Goal: Information Seeking & Learning: Understand process/instructions

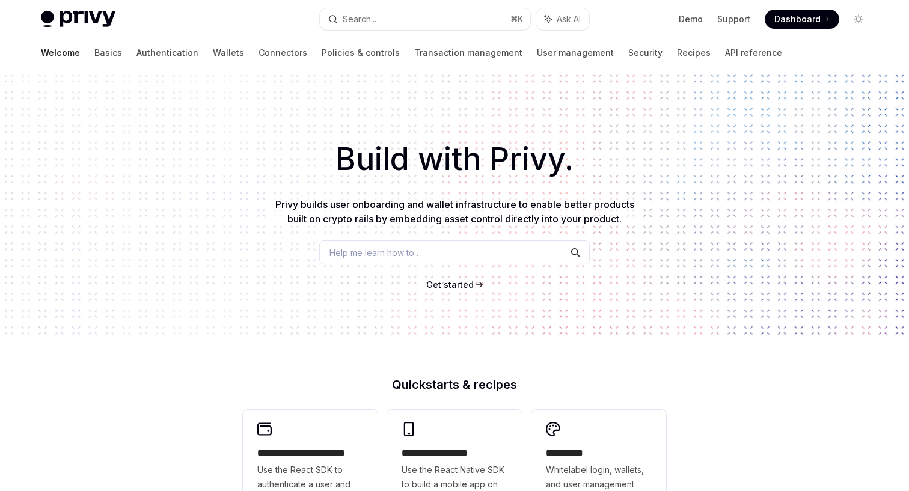
click at [192, 54] on div "Welcome Basics Authentication Wallets Connectors Policies & controls Transactio…" at bounding box center [411, 52] width 741 height 29
click at [213, 54] on link "Wallets" at bounding box center [228, 52] width 31 height 29
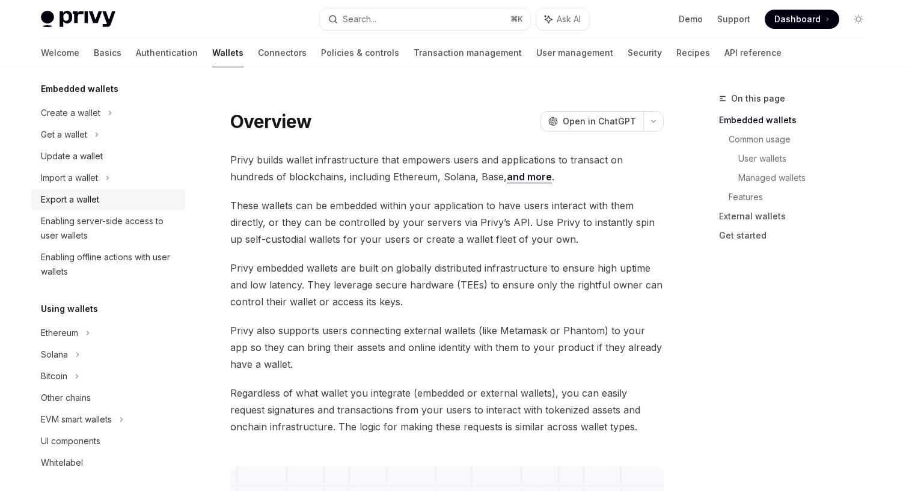
scroll to position [90, 0]
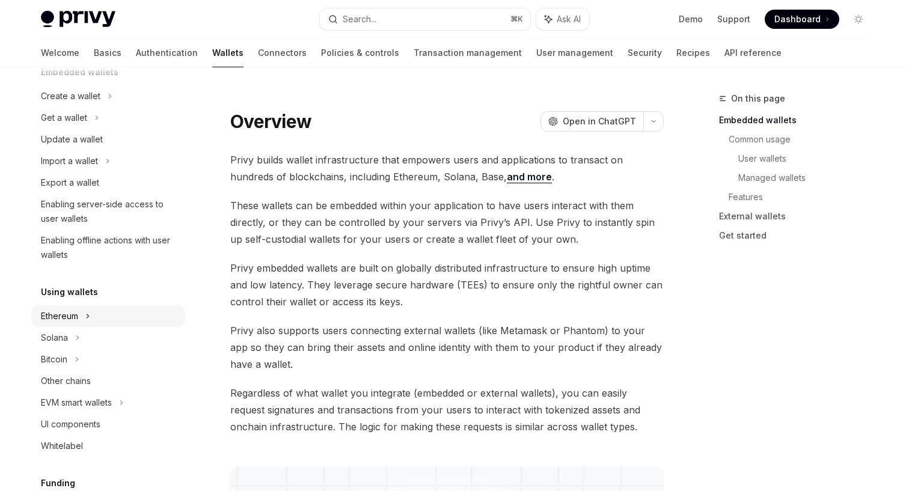
click at [80, 316] on div "Ethereum" at bounding box center [108, 316] width 154 height 22
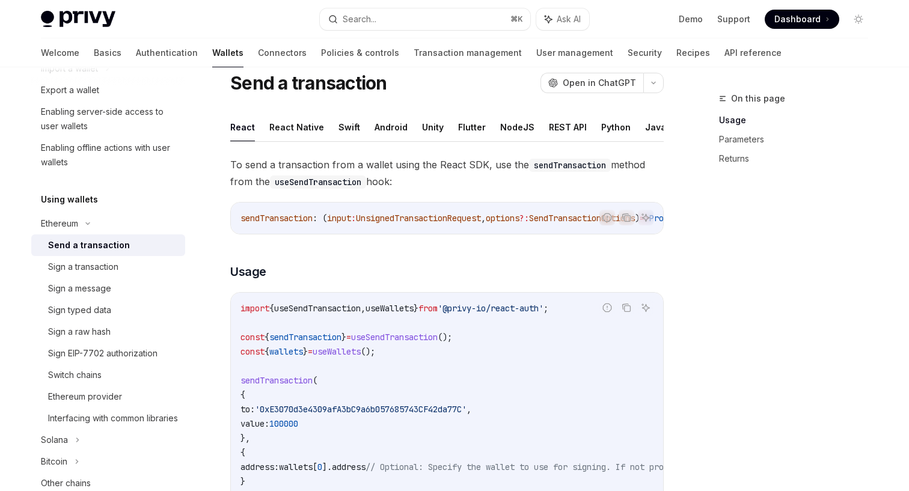
scroll to position [38, 0]
click at [561, 122] on button "REST API" at bounding box center [568, 127] width 38 height 28
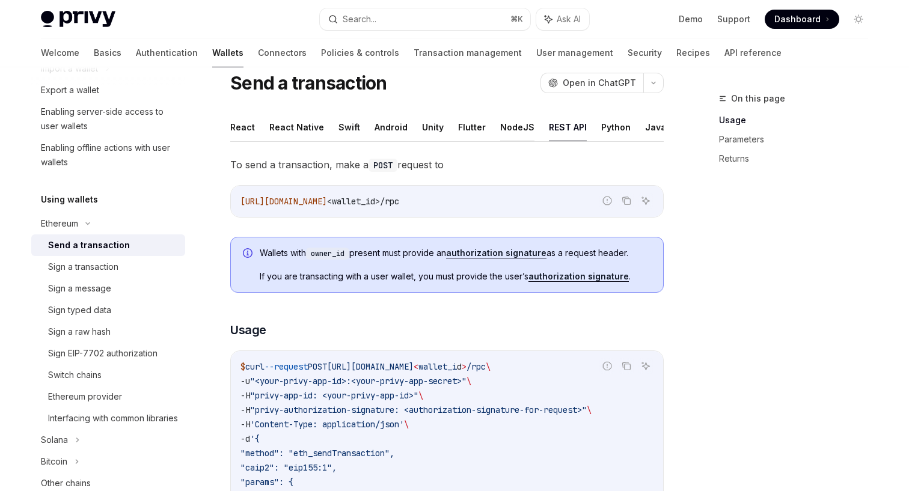
click at [513, 125] on button "NodeJS" at bounding box center [517, 127] width 34 height 28
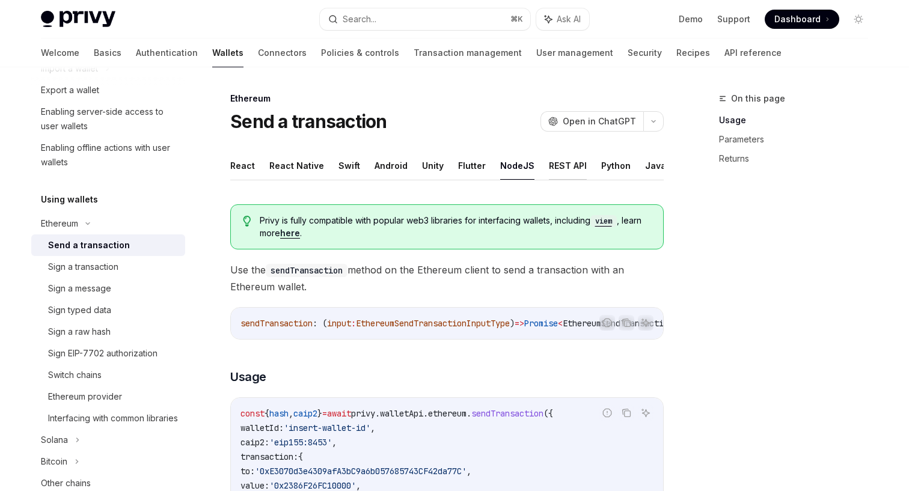
click at [549, 165] on button "REST API" at bounding box center [568, 166] width 38 height 28
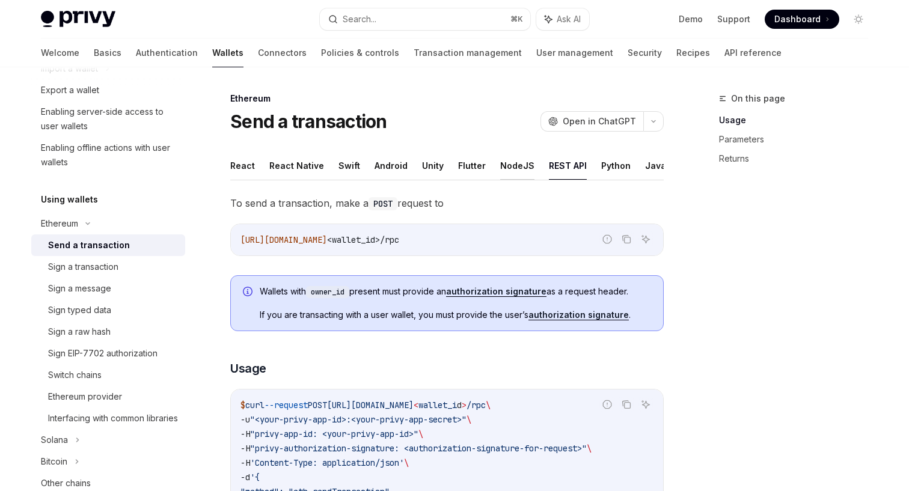
click at [523, 159] on button "NodeJS" at bounding box center [517, 166] width 34 height 28
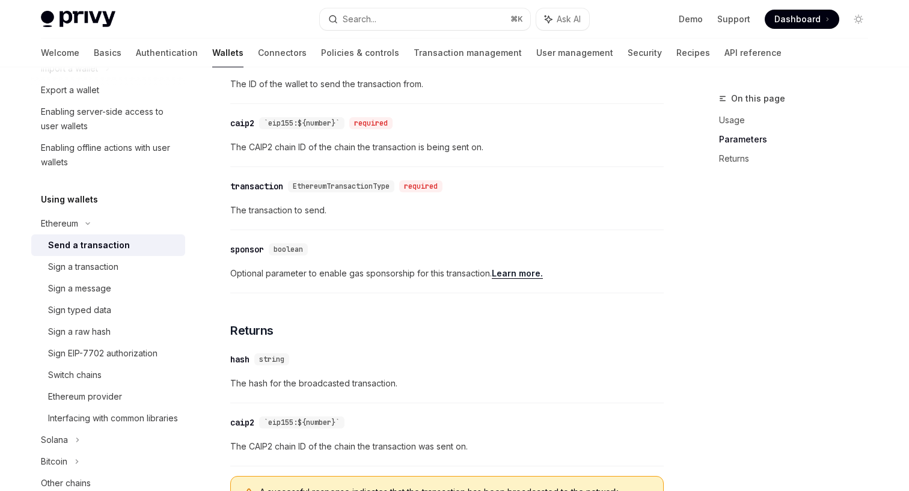
scroll to position [570, 0]
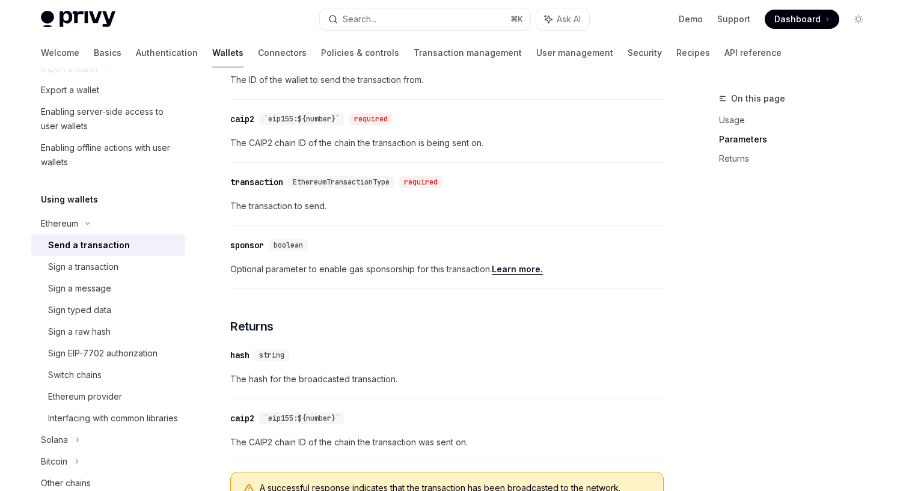
click at [524, 272] on link "Learn more." at bounding box center [517, 269] width 51 height 11
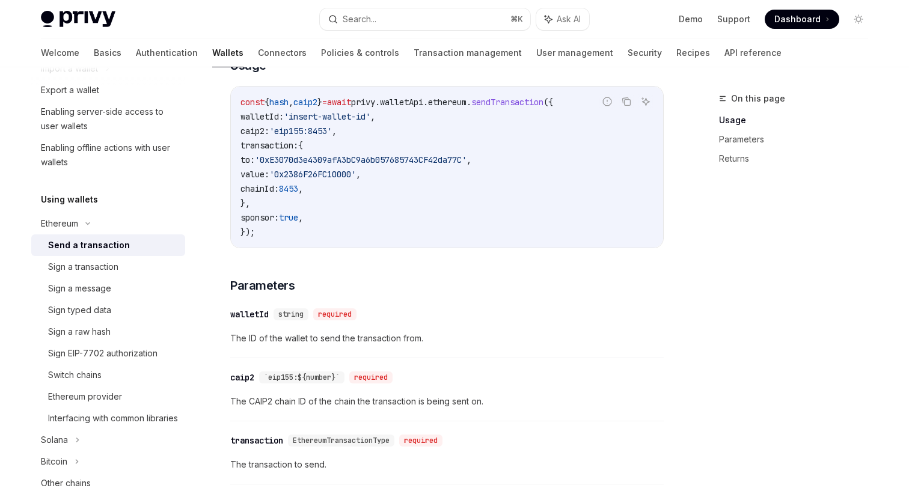
scroll to position [287, 0]
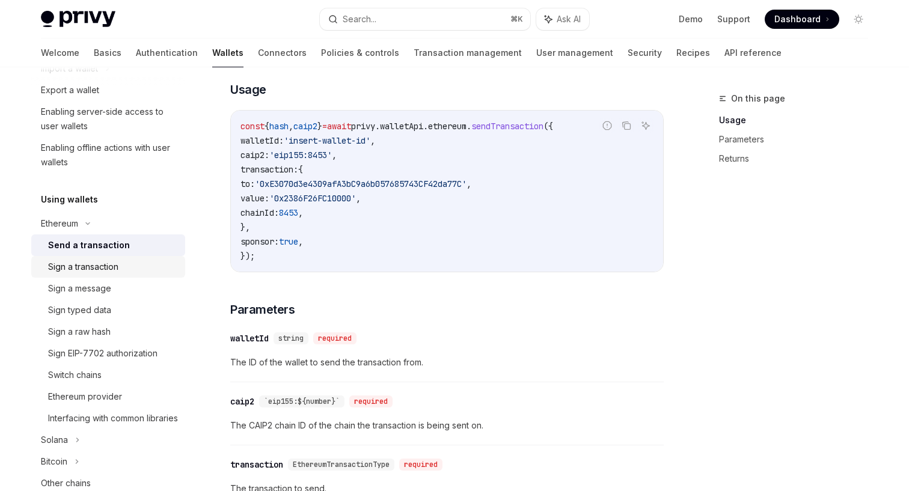
click at [121, 266] on div "Sign a transaction" at bounding box center [113, 267] width 130 height 14
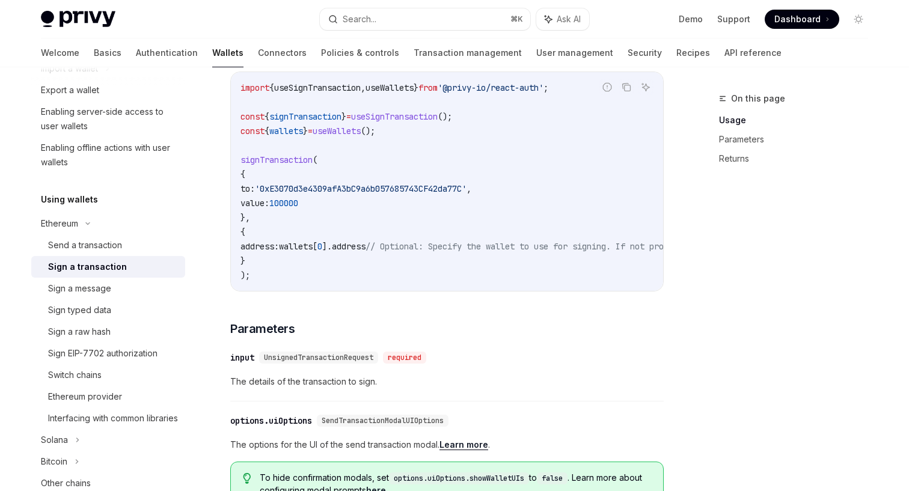
scroll to position [194, 0]
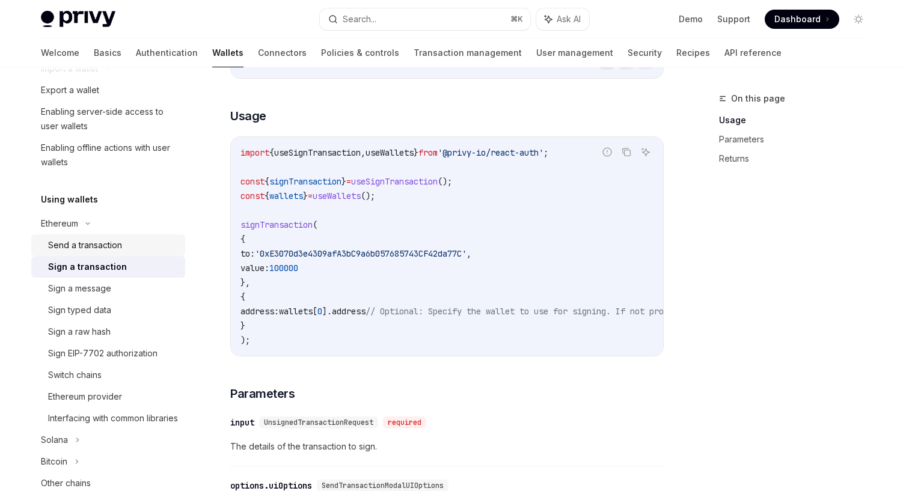
click at [135, 248] on div "Send a transaction" at bounding box center [113, 245] width 130 height 14
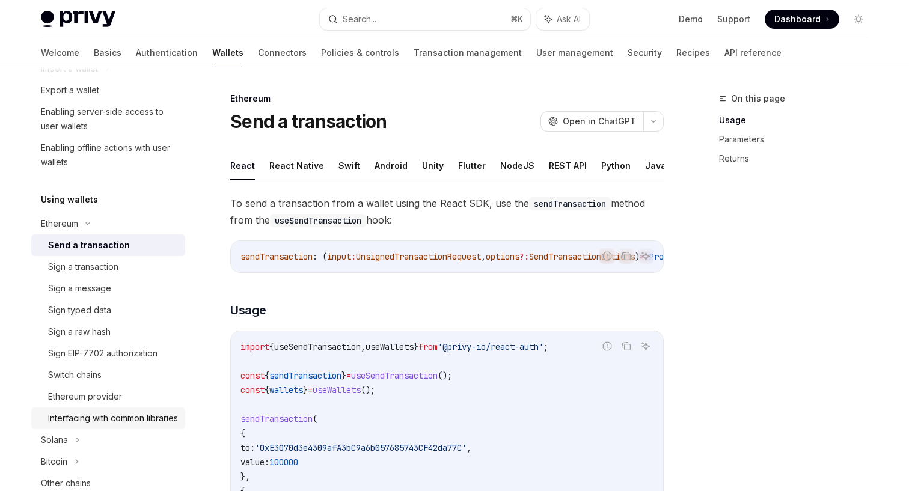
click at [108, 426] on div "Interfacing with common libraries" at bounding box center [113, 418] width 130 height 14
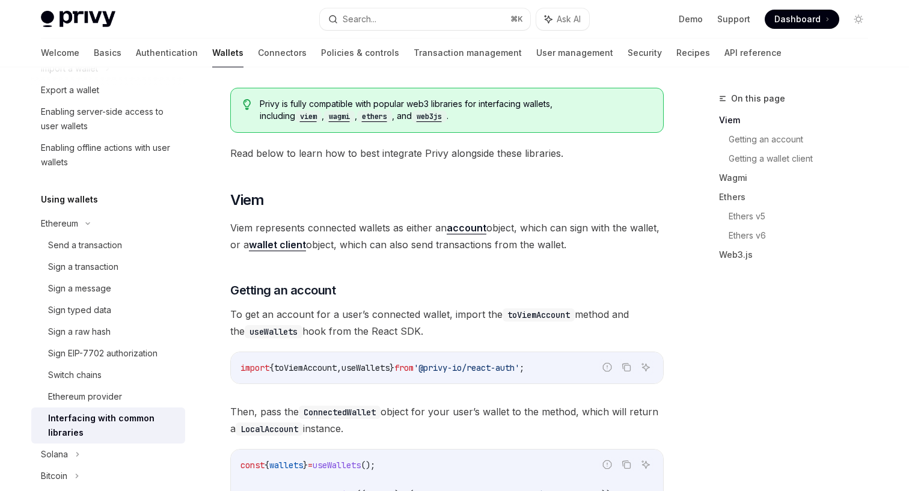
scroll to position [106, 0]
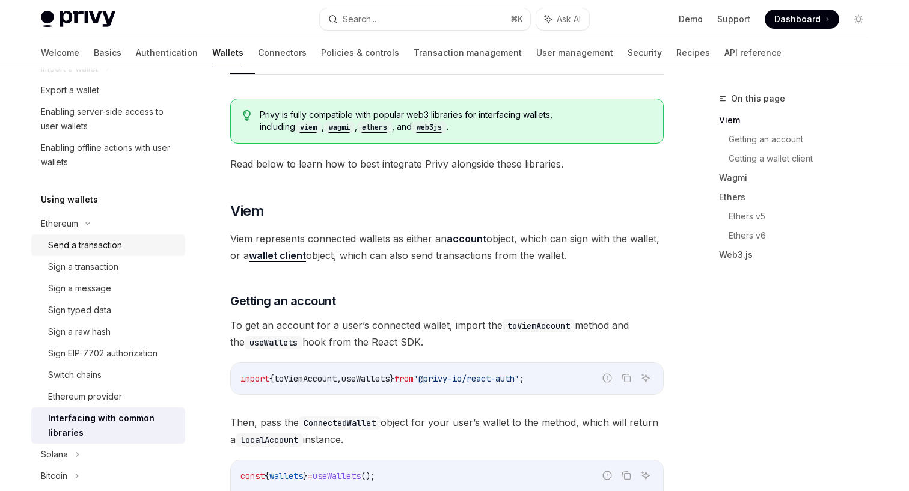
click at [103, 242] on div "Send a transaction" at bounding box center [85, 245] width 74 height 14
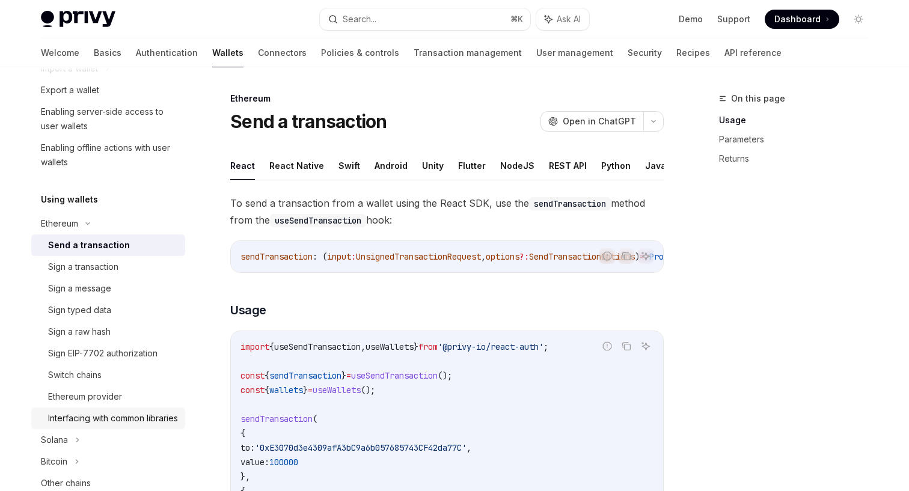
click at [71, 426] on div "Interfacing with common libraries" at bounding box center [113, 418] width 130 height 14
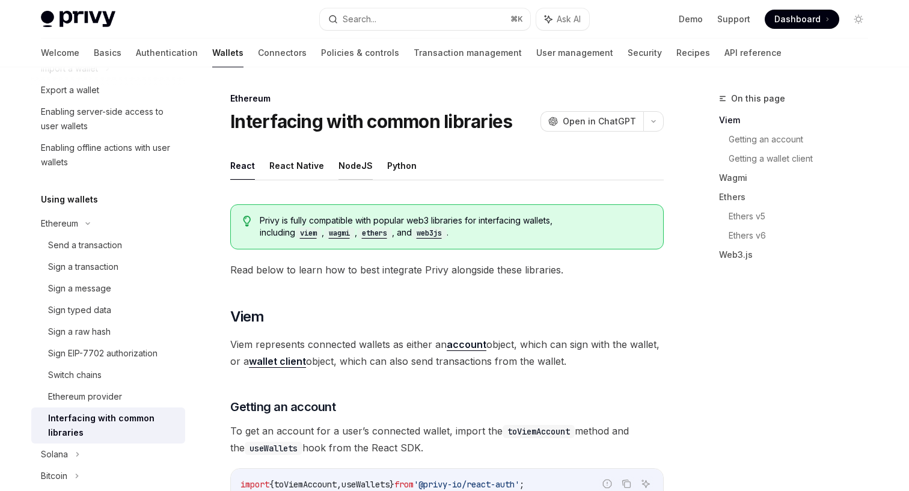
click at [355, 165] on button "NodeJS" at bounding box center [356, 166] width 34 height 28
type textarea "*"
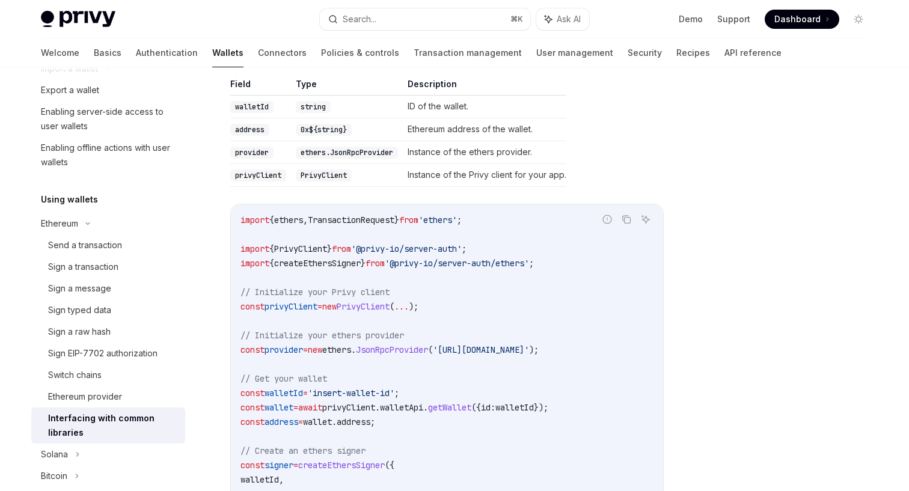
scroll to position [1219, 0]
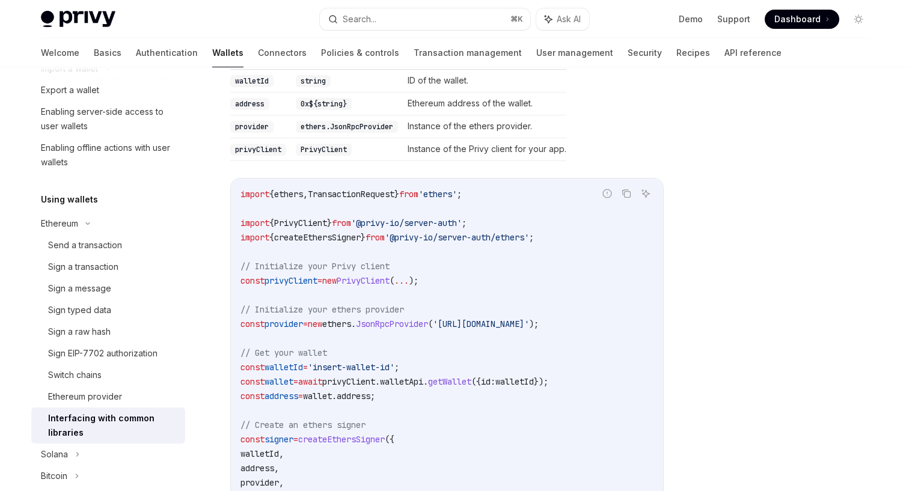
click at [320, 232] on span "createEthersSigner" at bounding box center [317, 237] width 87 height 11
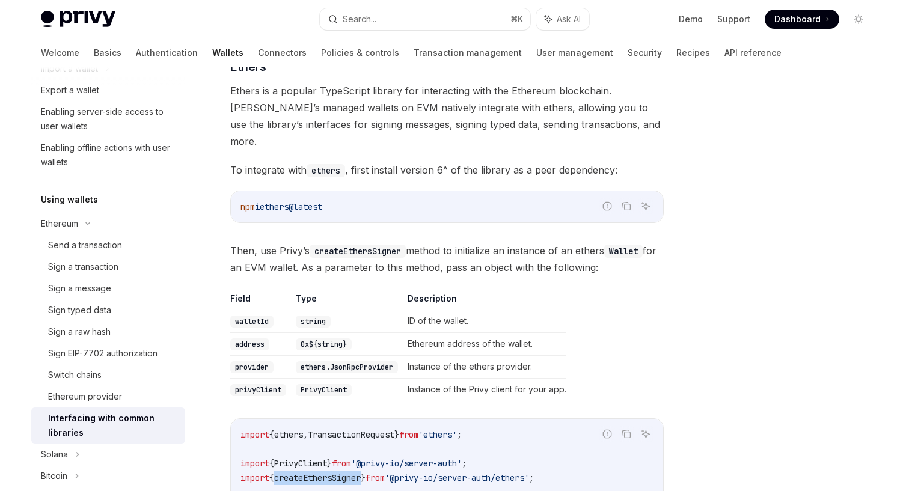
scroll to position [980, 0]
click at [826, 17] on span at bounding box center [802, 19] width 75 height 19
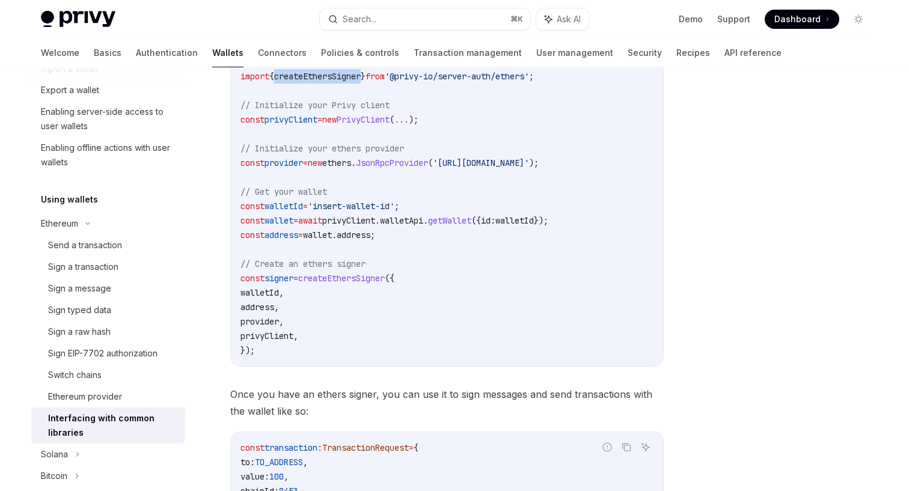
scroll to position [1210, 0]
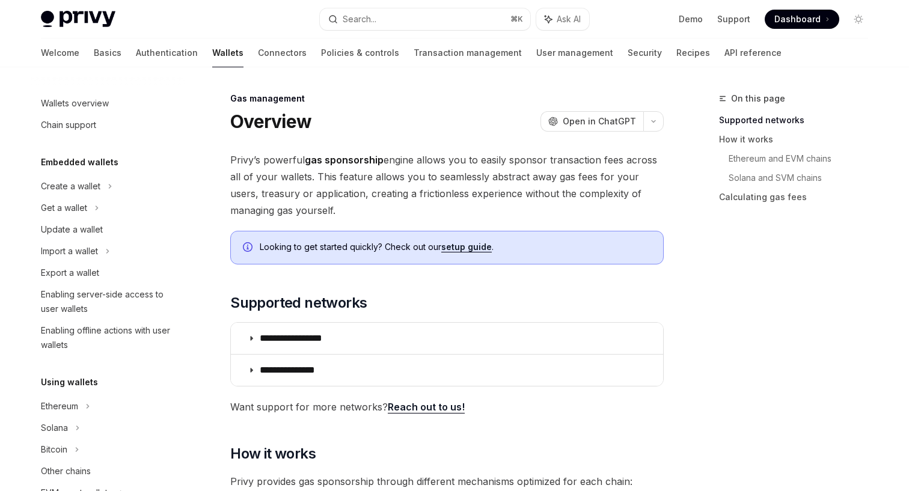
scroll to position [542, 0]
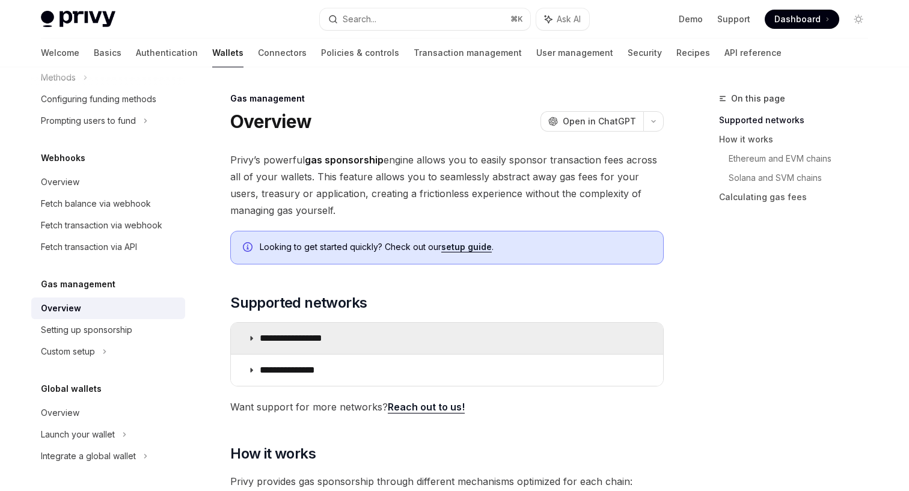
click at [464, 332] on summary "**********" at bounding box center [447, 338] width 432 height 31
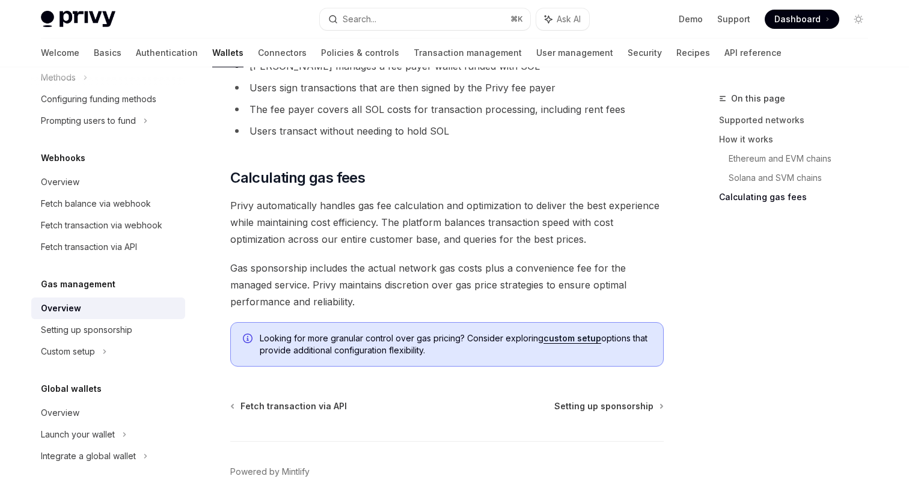
scroll to position [1263, 0]
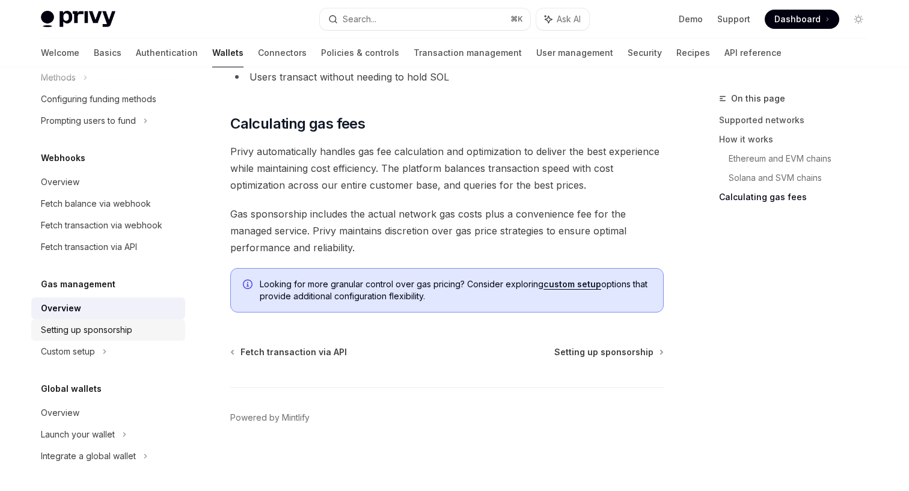
click at [88, 334] on div "Setting up sponsorship" at bounding box center [86, 330] width 91 height 14
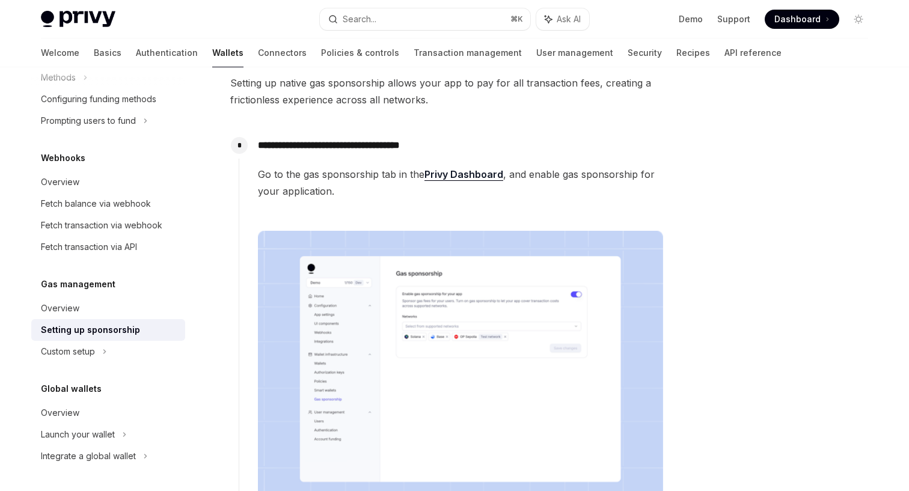
scroll to position [78, 0]
click at [782, 1] on div "Privy Docs home page Search... ⌘ K Ask AI Demo Support Dashboard Dashboard Sear…" at bounding box center [454, 19] width 827 height 38
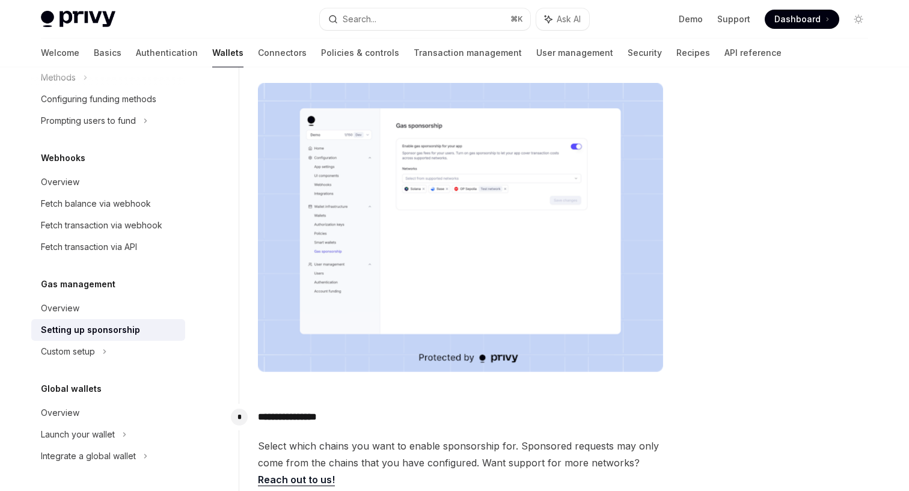
scroll to position [0, 0]
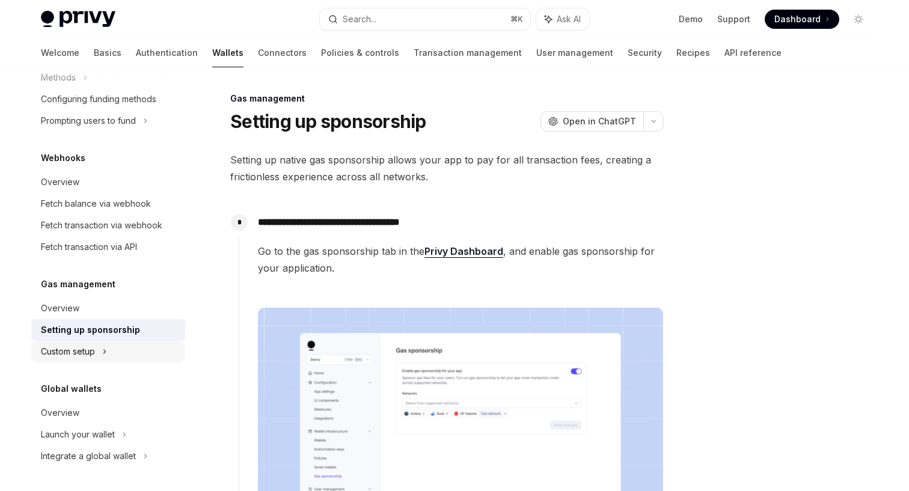
click at [82, 352] on div "Custom setup" at bounding box center [68, 352] width 54 height 14
type textarea "*"
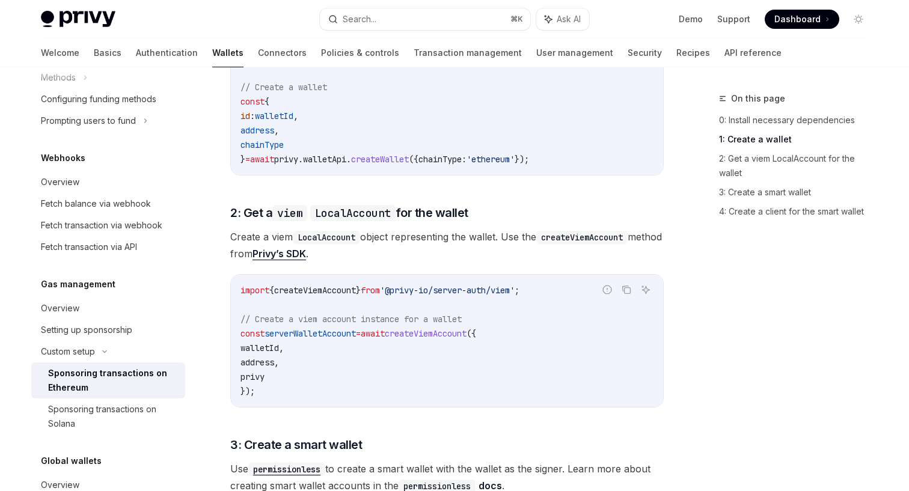
scroll to position [680, 0]
click at [260, 379] on span "privy" at bounding box center [253, 376] width 24 height 11
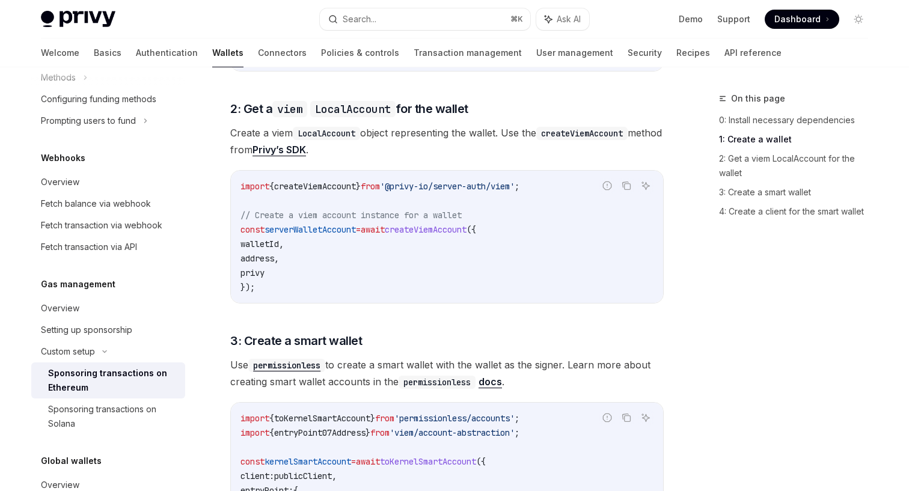
scroll to position [0, 0]
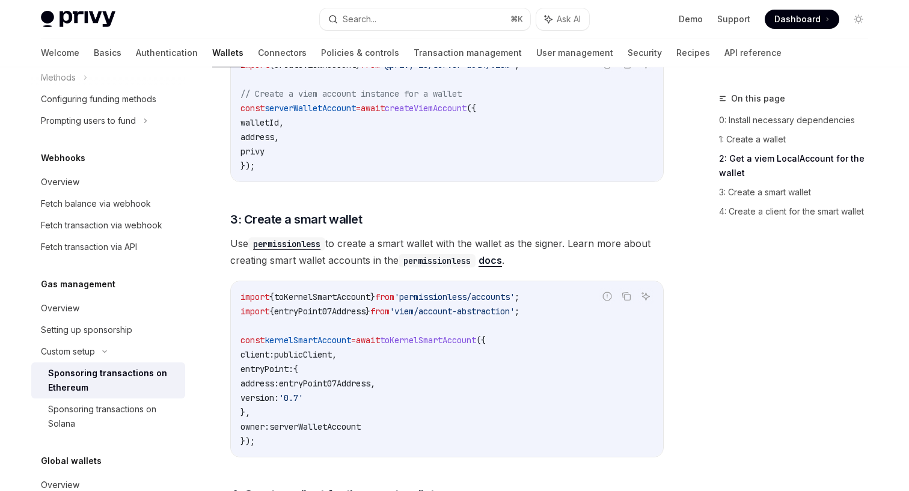
click at [488, 265] on link "docs" at bounding box center [490, 260] width 23 height 13
click at [313, 426] on span "serverWalletAccount" at bounding box center [314, 426] width 91 height 11
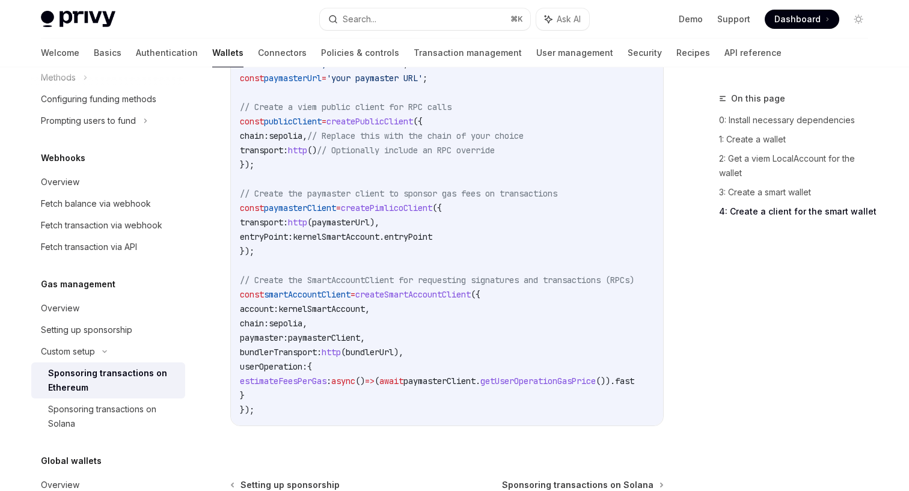
scroll to position [1458, 0]
